Goal: Check status: Check status

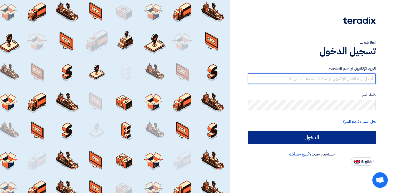
type input "[PERSON_NAME][EMAIL_ADDRESS][DOMAIN_NAME]"
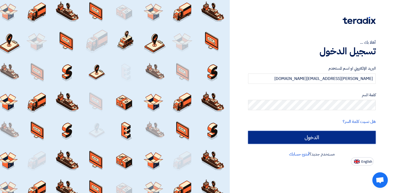
click at [277, 133] on input "الدخول" at bounding box center [312, 137] width 128 height 13
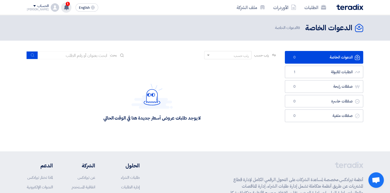
click at [66, 5] on span "1" at bounding box center [68, 4] width 4 height 4
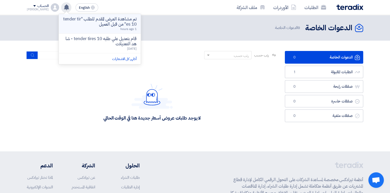
click at [85, 19] on p "تم مشاهدة العرض المقدم للطلب "tender tires 10" من قبل العميل" at bounding box center [100, 22] width 74 height 10
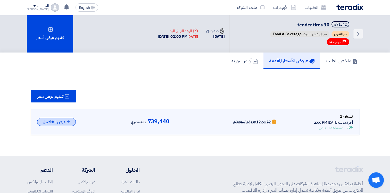
click at [63, 121] on button "عرض التفاصيل" at bounding box center [56, 121] width 39 height 9
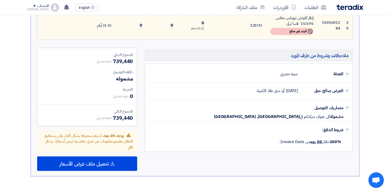
scroll to position [908, 0]
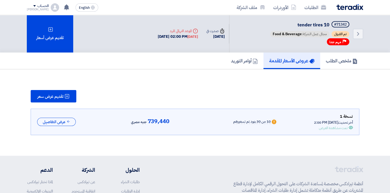
scroll to position [24, 0]
